Goal: Task Accomplishment & Management: Complete application form

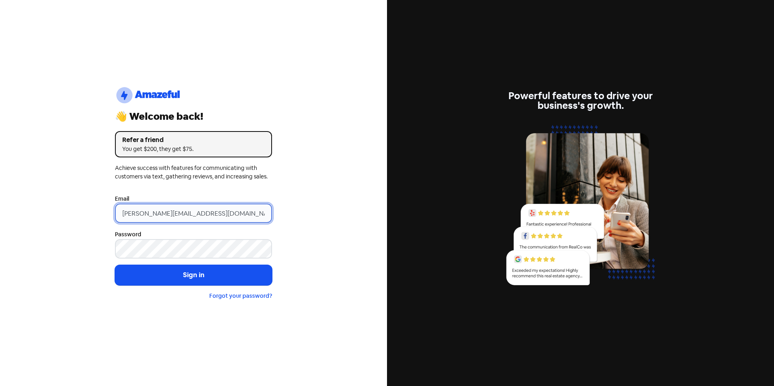
drag, startPoint x: 136, startPoint y: 214, endPoint x: 77, endPoint y: 214, distance: 58.3
click at [77, 214] on div "logo-amazeful_Logo 👋 Welcome back! Refer a friend You get $200, they get $75. A…" at bounding box center [193, 193] width 387 height 386
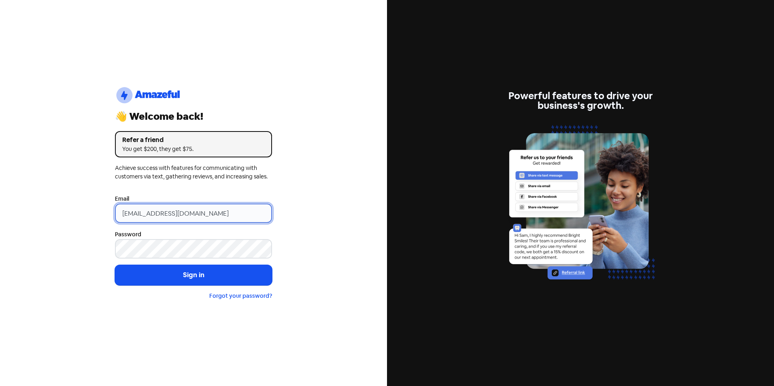
type input "[EMAIL_ADDRESS][DOMAIN_NAME]"
click at [115, 265] on button "Sign in" at bounding box center [193, 275] width 157 height 20
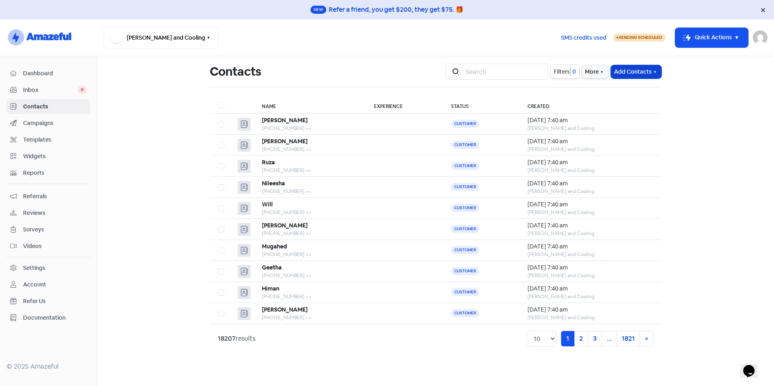
click at [629, 70] on button "Add Contacts" at bounding box center [636, 71] width 51 height 13
click at [604, 98] on button "Import contact (basic)" at bounding box center [614, 106] width 94 height 16
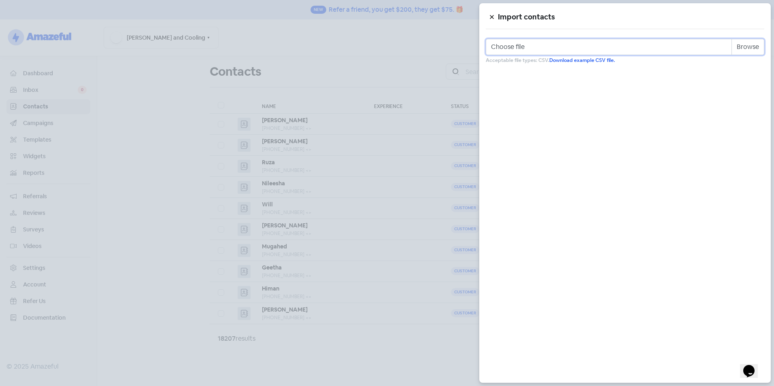
click at [746, 46] on input "Choose file" at bounding box center [625, 47] width 279 height 16
type input "C:\fakepath\Review Template.csv"
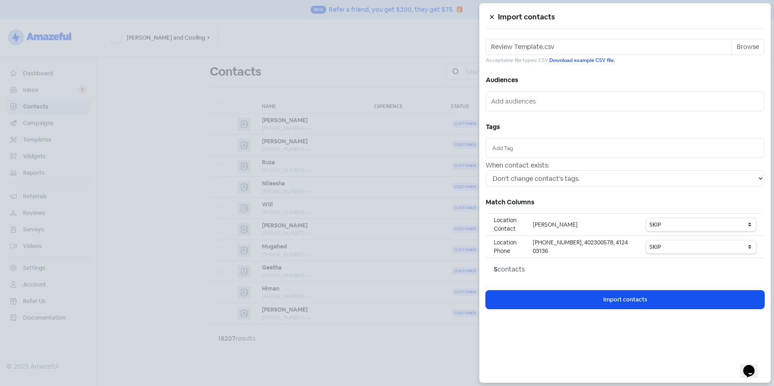
click at [535, 145] on input "text" at bounding box center [625, 148] width 266 height 9
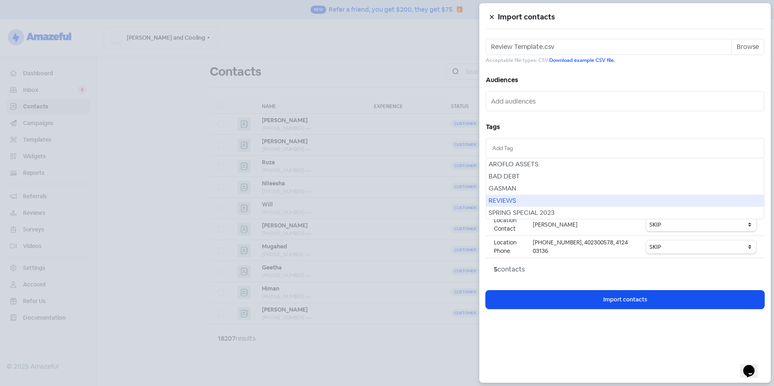
click at [525, 198] on div "REVIEWS" at bounding box center [625, 201] width 278 height 12
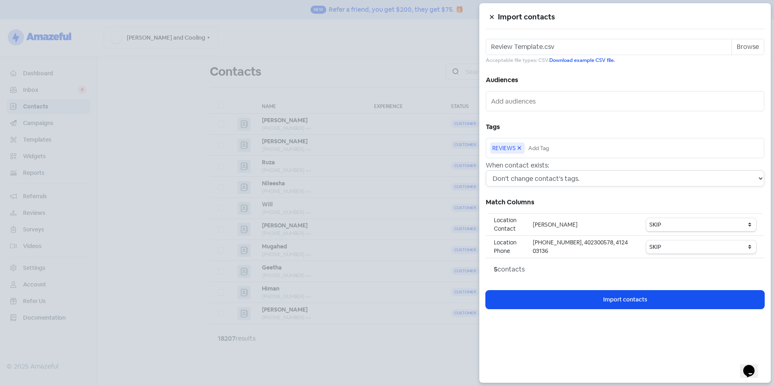
drag, startPoint x: 540, startPoint y: 179, endPoint x: 542, endPoint y: 188, distance: 8.7
click at [541, 180] on select "Don't change contact's tags. Don't change contact's existing tags, but add new …" at bounding box center [625, 179] width 279 height 16
select select "2"
click at [486, 171] on select "Don't change contact's tags. Don't change contact's existing tags, but add new …" at bounding box center [625, 179] width 279 height 16
click at [672, 226] on select "SKIP First name Last name Mobile number Email address Contact status Category 1…" at bounding box center [701, 224] width 110 height 13
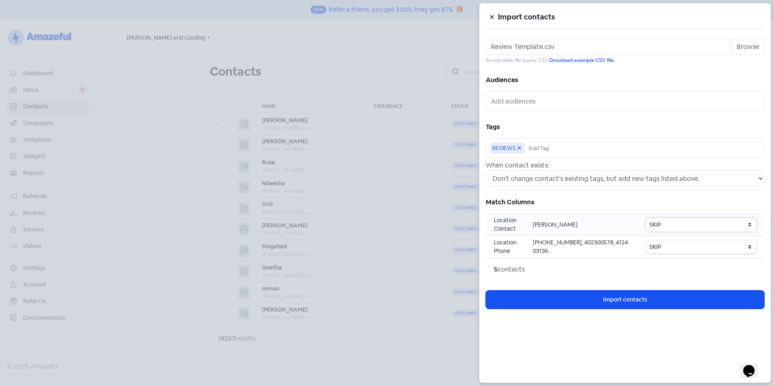
select select "first_name"
click at [648, 218] on select "SKIP First name Last name Mobile number Email address Contact status Category 1…" at bounding box center [701, 224] width 110 height 13
drag, startPoint x: 663, startPoint y: 249, endPoint x: 656, endPoint y: 245, distance: 8.9
click at [663, 249] on select "SKIP First name Last name Mobile number Email address Contact status Category 1…" at bounding box center [701, 247] width 110 height 13
select select "phone"
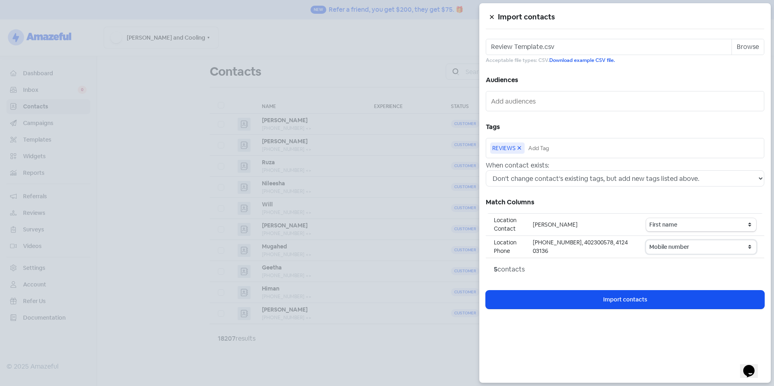
click at [648, 241] on select "SKIP First name Last name Mobile number Email address Contact status Category 1…" at bounding box center [701, 247] width 110 height 13
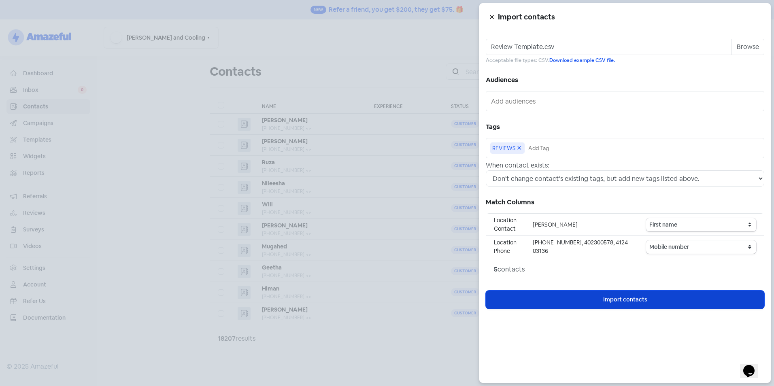
click at [615, 298] on span "Import contacts" at bounding box center [625, 300] width 44 height 9
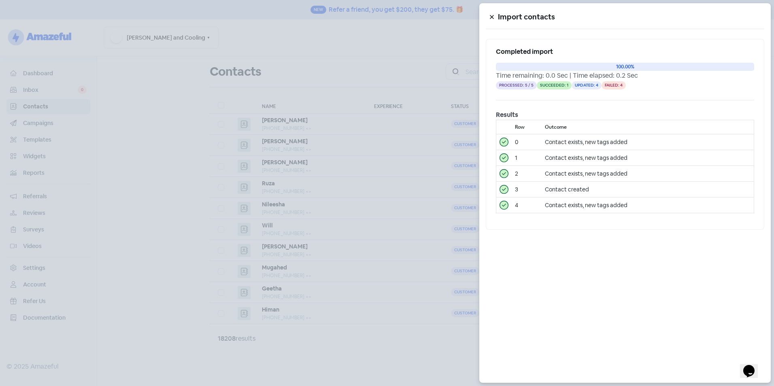
drag, startPoint x: 211, startPoint y: 181, endPoint x: 235, endPoint y: 129, distance: 56.9
click at [216, 179] on div at bounding box center [387, 193] width 774 height 386
